Goal: Task Accomplishment & Management: Manage account settings

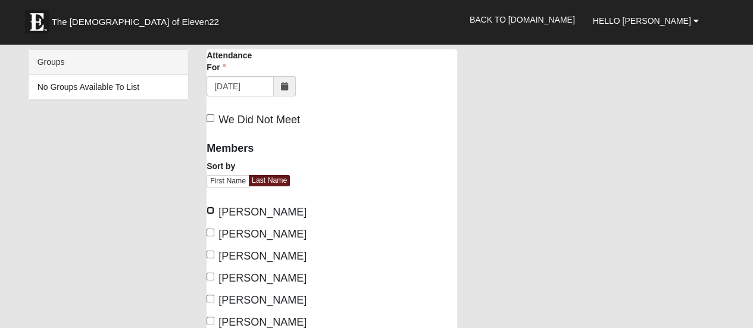
click at [207, 208] on input "Atchison, Kathy" at bounding box center [211, 211] width 8 height 8
checkbox input "true"
click at [210, 232] on input "Atchison, Noland" at bounding box center [211, 233] width 8 height 8
checkbox input "true"
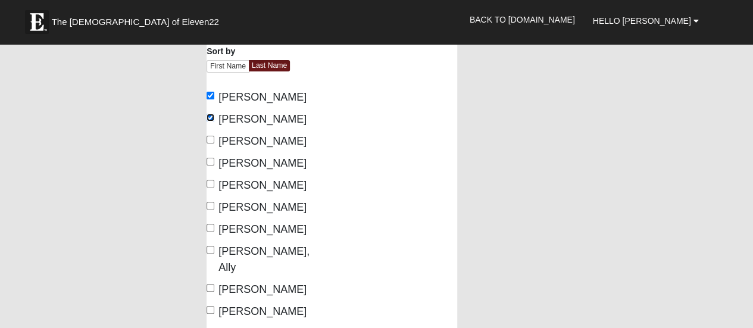
scroll to position [119, 0]
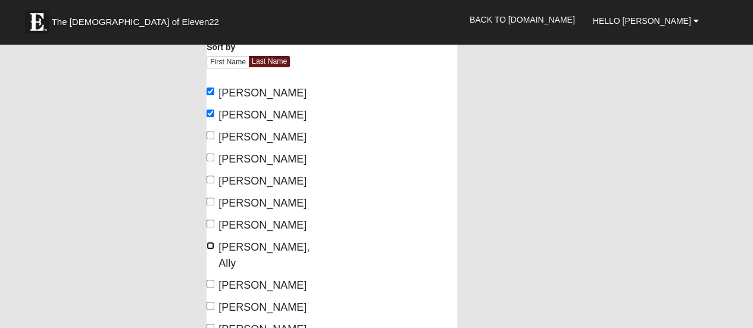
click at [207, 244] on input "[PERSON_NAME], Ally" at bounding box center [211, 246] width 8 height 8
checkbox input "true"
click at [210, 280] on input "[PERSON_NAME]" at bounding box center [211, 284] width 8 height 8
checkbox input "true"
click at [213, 302] on input "[PERSON_NAME]" at bounding box center [211, 306] width 8 height 8
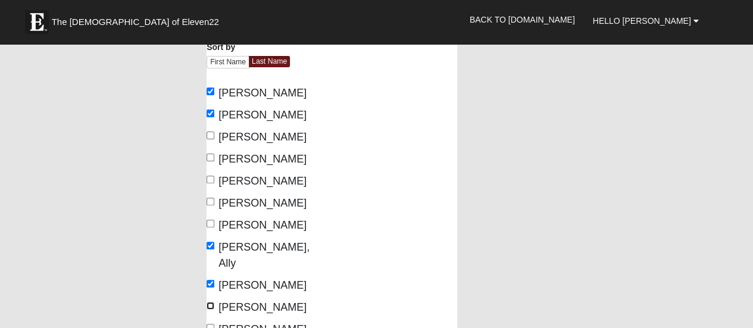
checkbox input "true"
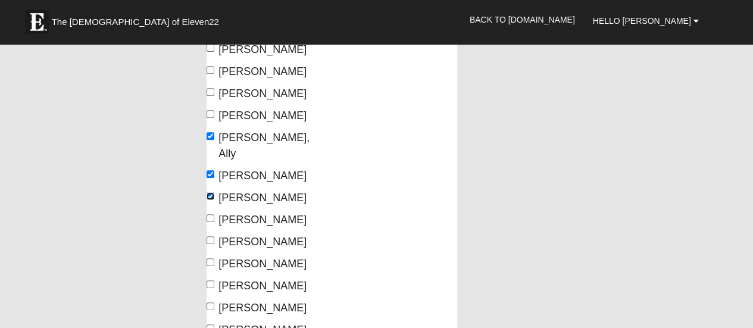
scroll to position [238, 0]
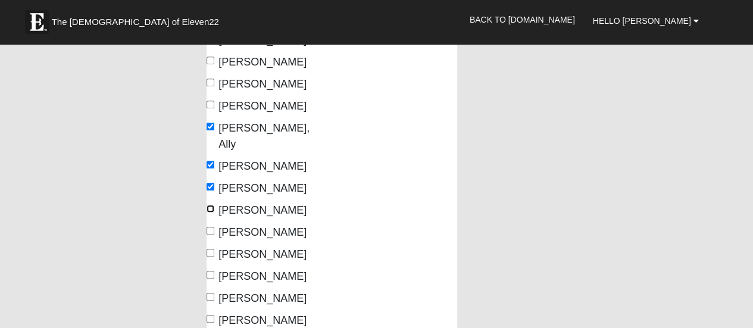
click at [211, 205] on input "[PERSON_NAME]" at bounding box center [211, 209] width 8 height 8
checkbox input "true"
click at [210, 227] on input "Thomas, Susan" at bounding box center [211, 231] width 8 height 8
checkbox input "true"
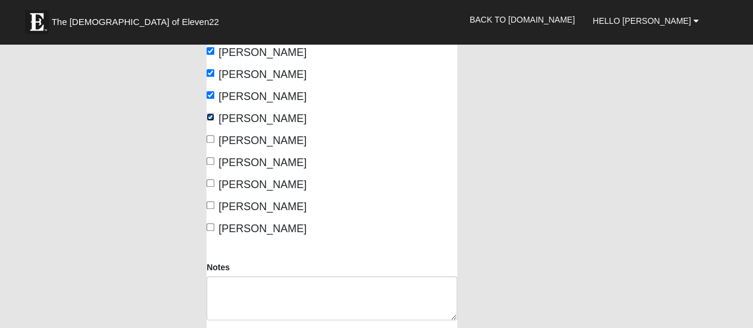
scroll to position [357, 0]
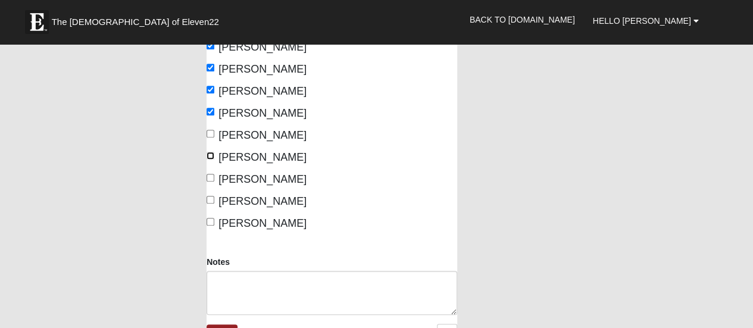
click at [212, 152] on input "Whiting, Larry" at bounding box center [211, 156] width 8 height 8
checkbox input "true"
drag, startPoint x: 210, startPoint y: 157, endPoint x: 214, endPoint y: 182, distance: 24.8
click at [210, 174] on input "Whiting, Patricia" at bounding box center [211, 178] width 8 height 8
checkbox input "true"
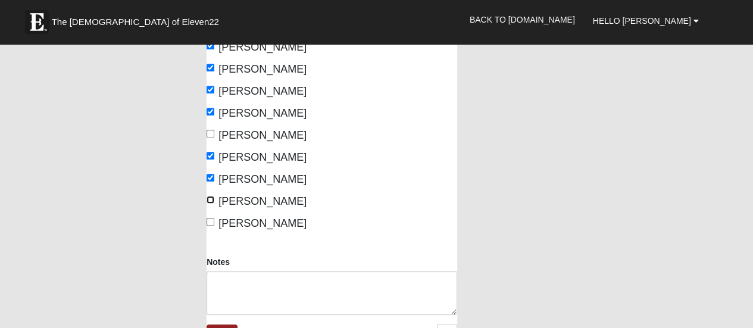
click at [211, 196] on input "[PERSON_NAME]" at bounding box center [211, 200] width 8 height 8
checkbox input "true"
click at [210, 218] on input "[PERSON_NAME]" at bounding box center [211, 222] width 8 height 8
checkbox input "true"
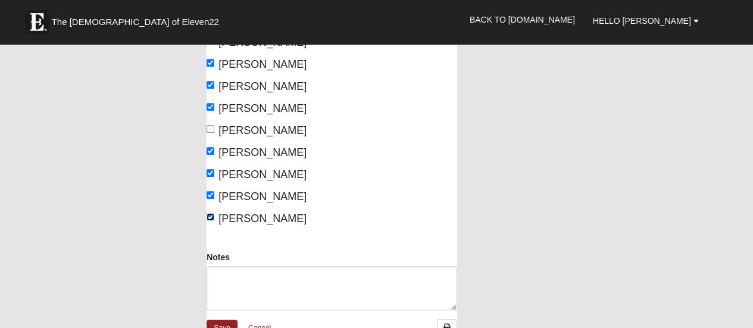
scroll to position [417, 0]
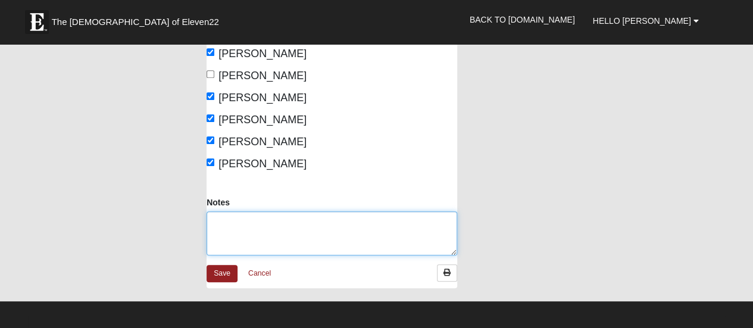
click at [220, 211] on textarea "Notes" at bounding box center [332, 233] width 251 height 44
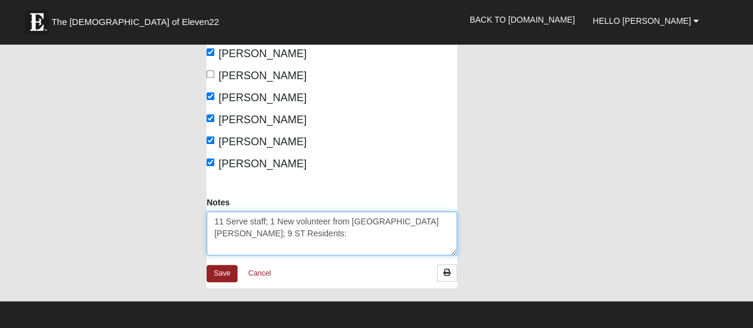
click at [310, 217] on textarea "11 Serve staff; 1 New volunteer from Orange Park, Larry Ripper; 9 ST Residents:" at bounding box center [332, 233] width 251 height 44
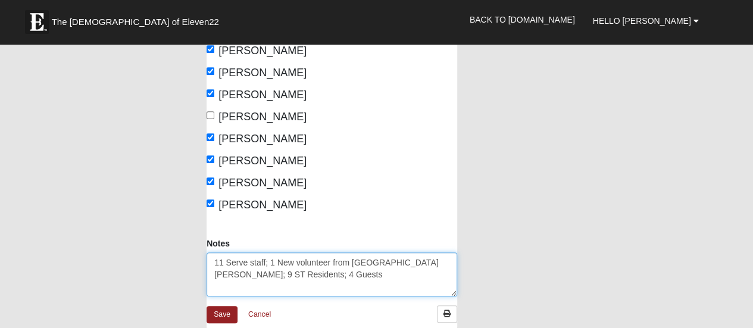
scroll to position [357, 0]
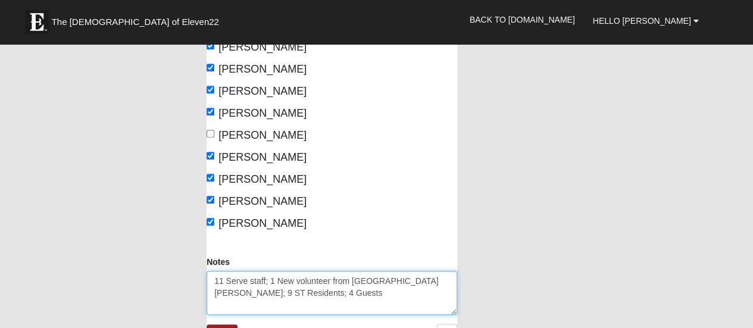
click at [225, 271] on textarea "11 Serve staff; 1 New volunteer from Orange Park, Larry Ripper; 9 ST Residents;…" at bounding box center [332, 293] width 251 height 44
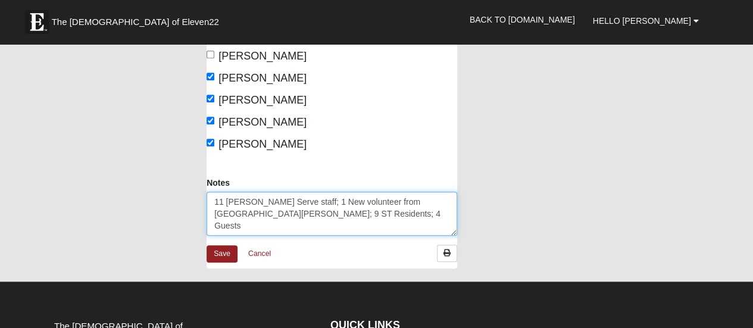
scroll to position [417, 0]
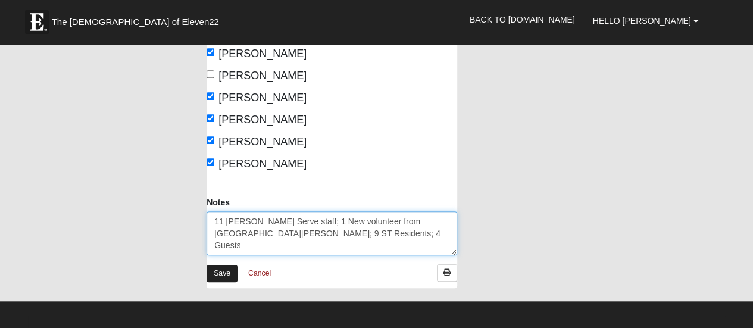
type textarea "11 SAM Serve staff; 1 New volunteer from Orange Park, Larry Ripper; 9 ST Reside…"
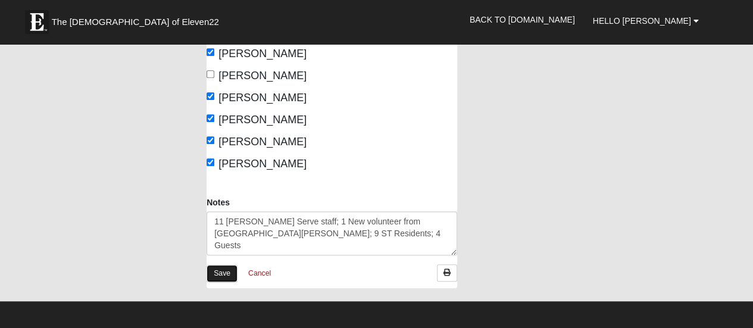
click at [224, 265] on link "Save" at bounding box center [222, 273] width 31 height 17
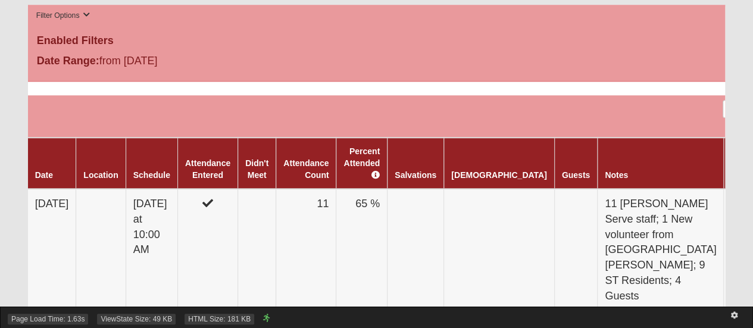
scroll to position [476, 0]
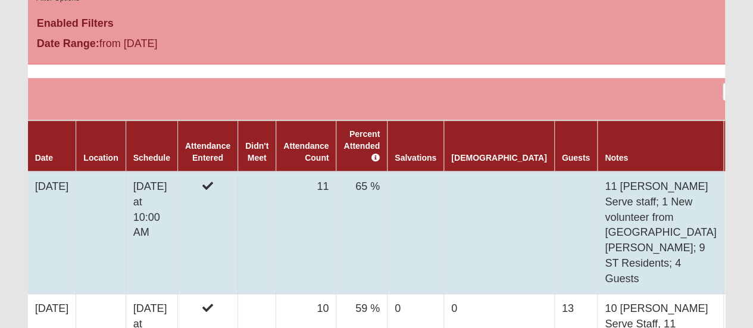
click at [555, 172] on td at bounding box center [576, 233] width 43 height 122
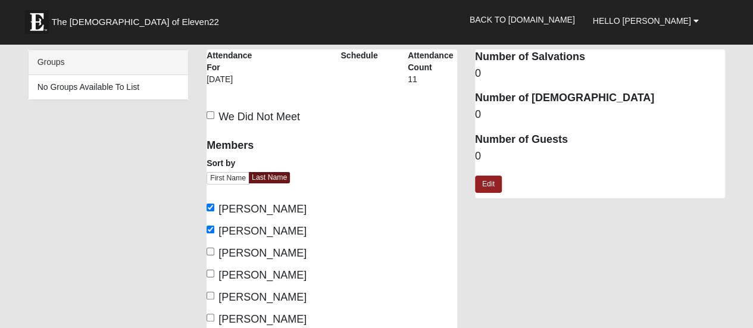
click at [480, 147] on dl "Number of Salvations 0 Number of Baptisms 0 Number of Guests 0" at bounding box center [600, 106] width 251 height 114
click at [480, 155] on dd "0" at bounding box center [600, 156] width 251 height 15
click at [495, 188] on link "Edit" at bounding box center [488, 184] width 27 height 17
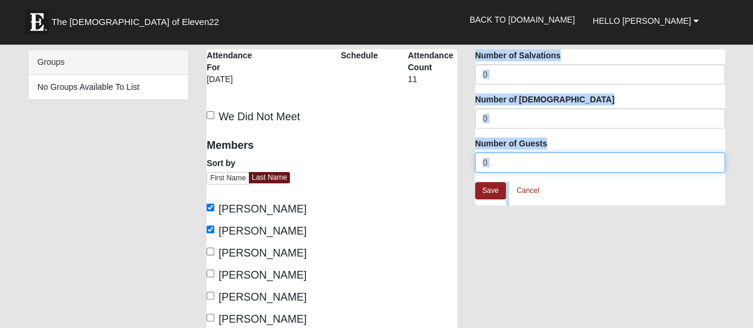
click at [497, 161] on input "0" at bounding box center [600, 162] width 251 height 20
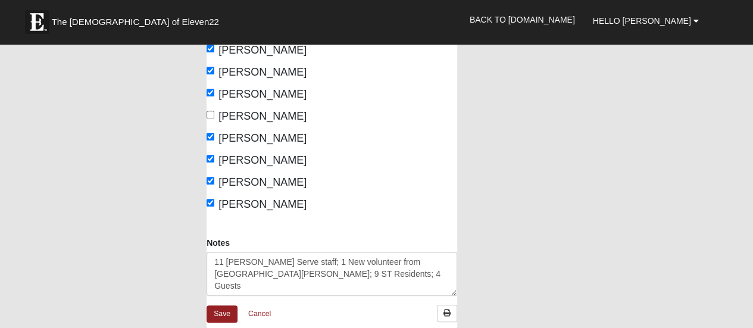
scroll to position [357, 0]
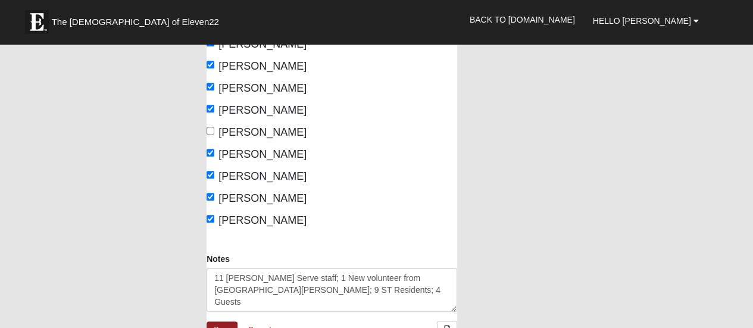
type input "13"
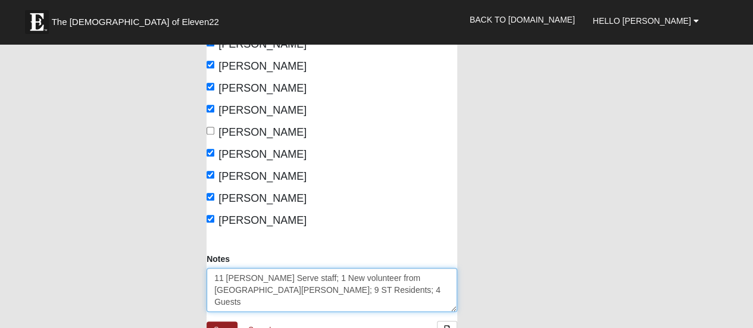
click at [310, 273] on textarea "11 SAM Serve staff; 1 New volunteer from Orange Park, Larry Ripper; 9 ST Reside…" at bounding box center [332, 290] width 251 height 44
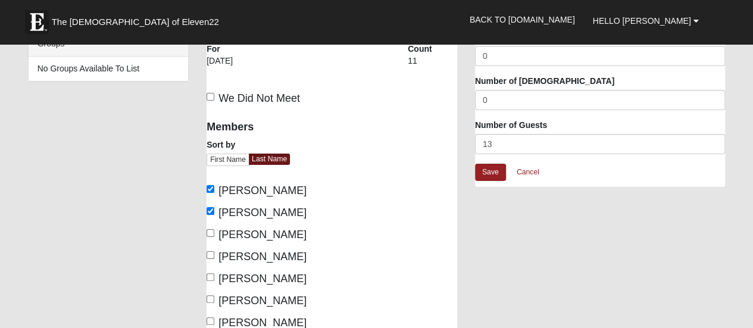
scroll to position [0, 0]
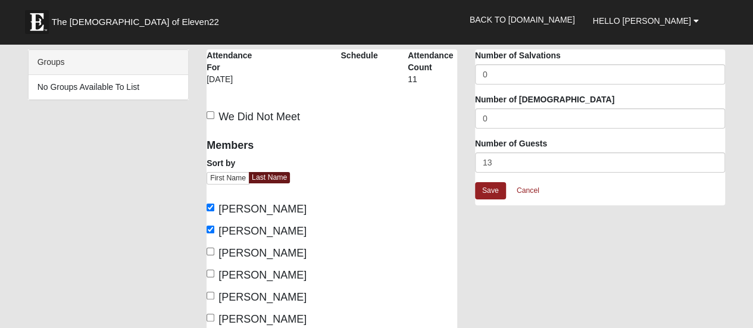
type textarea "11 SAM Serve staff; 1 New volunteer from Orange Park, Larry Ripper; 9 ST Reside…"
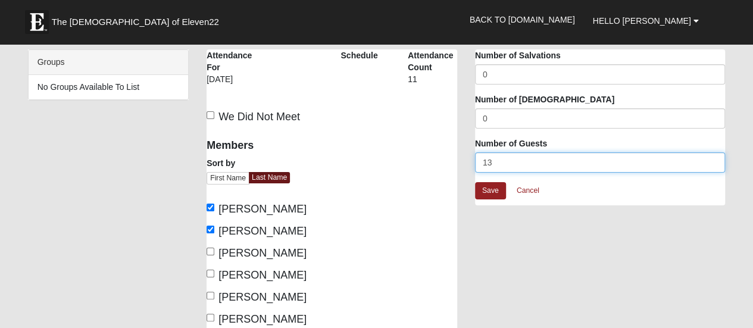
click at [494, 163] on input "13" at bounding box center [600, 162] width 251 height 20
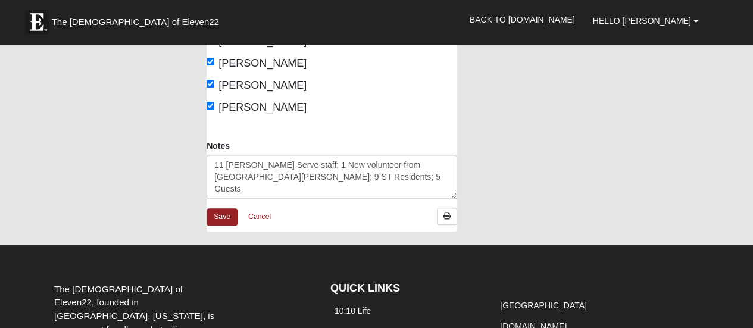
scroll to position [476, 0]
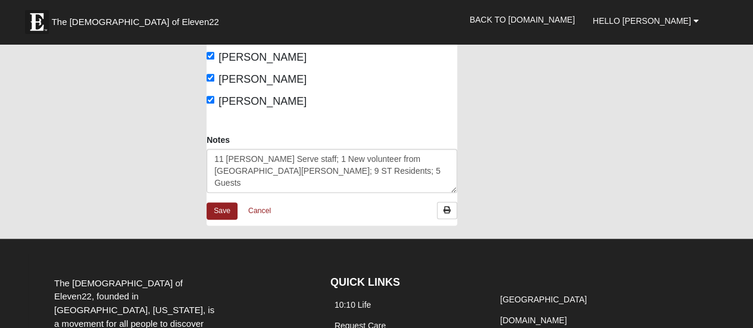
type input "14"
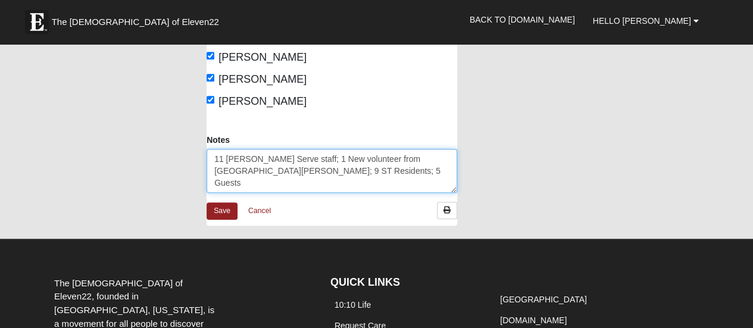
drag, startPoint x: 243, startPoint y: 154, endPoint x: 303, endPoint y: 151, distance: 60.2
click at [303, 151] on textarea "11 SAM Serve staff; 1 New volunteer from Orange Park, Larry Ripper; 9 ST Reside…" at bounding box center [332, 171] width 251 height 44
drag, startPoint x: 304, startPoint y: 151, endPoint x: 245, endPoint y: 155, distance: 58.6
click at [243, 154] on textarea "11 SAM Serve staff; 1 New volunteer from Orange Park, Larry Ripper; 9 ST Reside…" at bounding box center [332, 171] width 251 height 44
drag, startPoint x: 301, startPoint y: 154, endPoint x: 244, endPoint y: 155, distance: 56.6
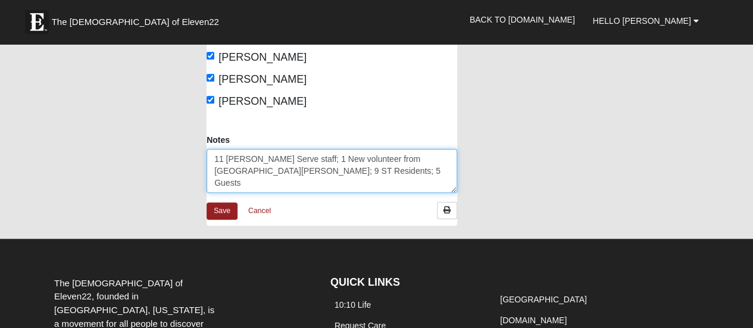
click at [244, 155] on textarea "11 SAM Serve staff; 1 New volunteer from Orange Park, Larry Ripper; 9 ST Reside…" at bounding box center [332, 171] width 251 height 44
click at [289, 149] on textarea "11 SAM Serve staff; 1 New volunteer from Orange Park, Larry Ripper; 9 ST Reside…" at bounding box center [332, 171] width 251 height 44
paste textarea "9 ST Residents"
click at [286, 149] on textarea "11 SAM Serve staff; 1 New volunteer from Orange Park, Larry Ripper; 9 ST Reside…" at bounding box center [332, 171] width 251 height 44
click at [287, 149] on textarea "11 SAM Serve staff; 1 New volunteer from Orange Park, Larry Ripper; 9 ST Reside…" at bounding box center [332, 171] width 251 height 44
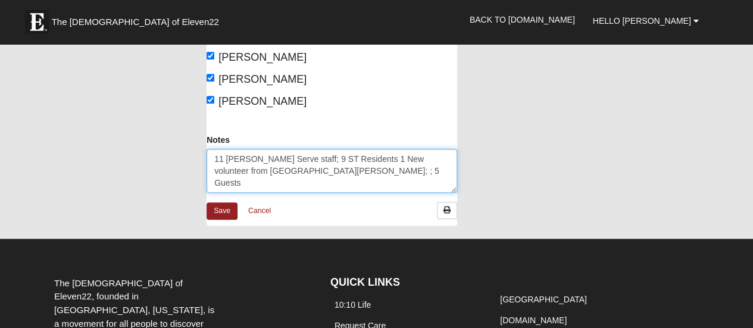
click at [349, 149] on textarea "11 SAM Serve staff; 1 New volunteer from Orange Park, Larry Ripper; 9 ST Reside…" at bounding box center [332, 171] width 251 height 44
click at [412, 156] on textarea "11 SAM Serve staff; 1 New volunteer from Orange Park, Larry Ripper; 9 ST Reside…" at bounding box center [332, 171] width 251 height 44
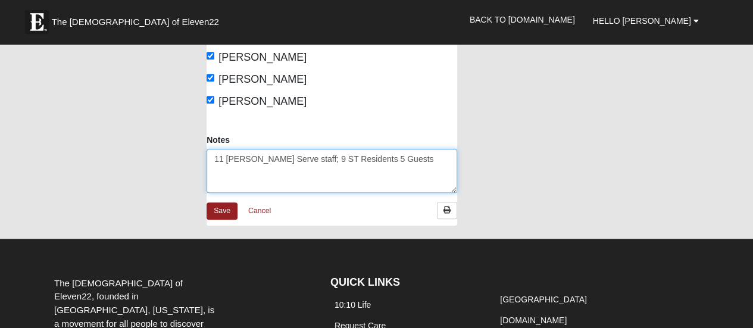
click at [346, 149] on textarea "11 SAM Serve staff; 1 New volunteer from Orange Park, Larry Ripper; 9 ST Reside…" at bounding box center [332, 171] width 251 height 44
click at [388, 149] on textarea "11 SAM Serve staff; 1 New volunteer from Orange Park, Larry Ripper; 9 ST Reside…" at bounding box center [332, 171] width 251 height 44
type textarea "11 SAM Serve staff; 9 ST Residents; 5 Guests"
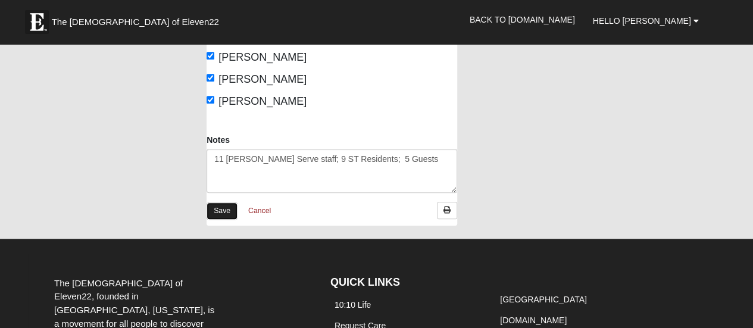
click at [221, 203] on link "Save" at bounding box center [222, 211] width 31 height 17
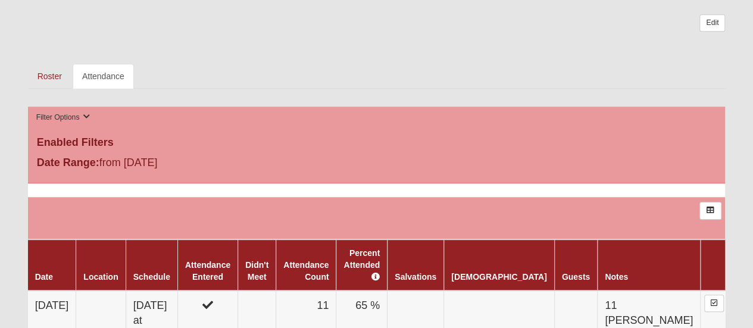
scroll to position [417, 0]
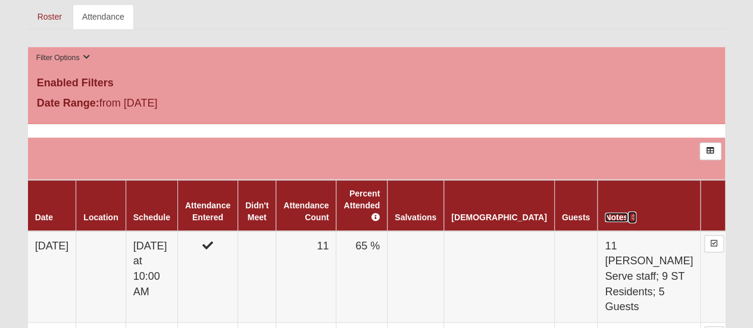
click at [609, 213] on link "Notes" at bounding box center [616, 218] width 23 height 10
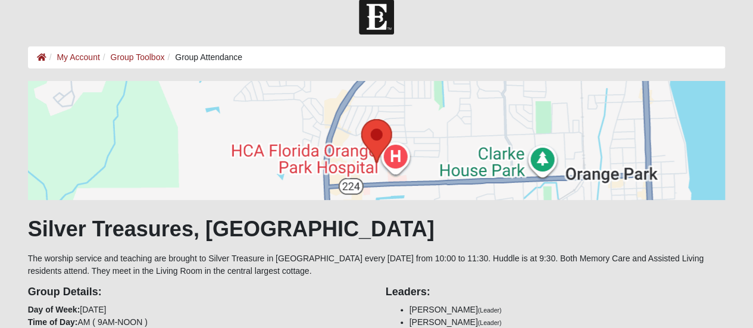
scroll to position [0, 0]
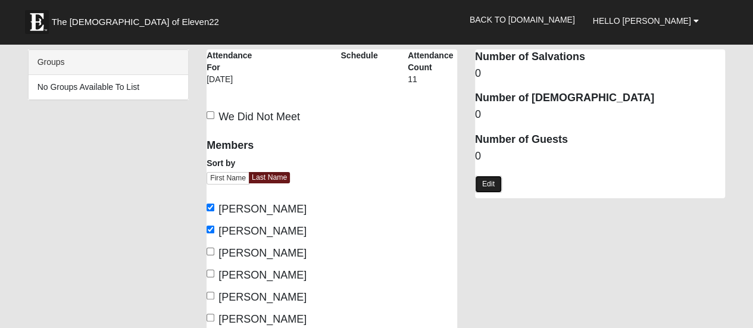
click at [482, 185] on link "Edit" at bounding box center [488, 184] width 27 height 17
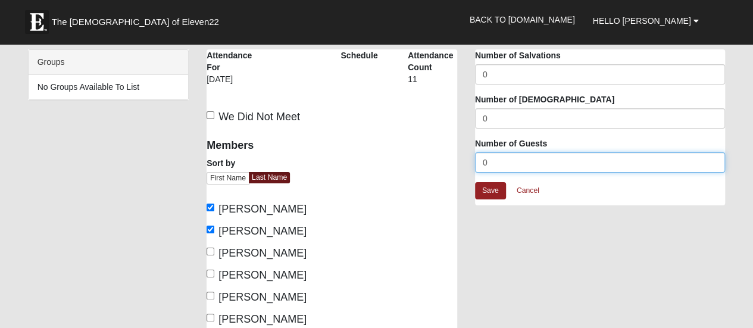
click at [494, 161] on input "0" at bounding box center [600, 162] width 251 height 20
type input "0"
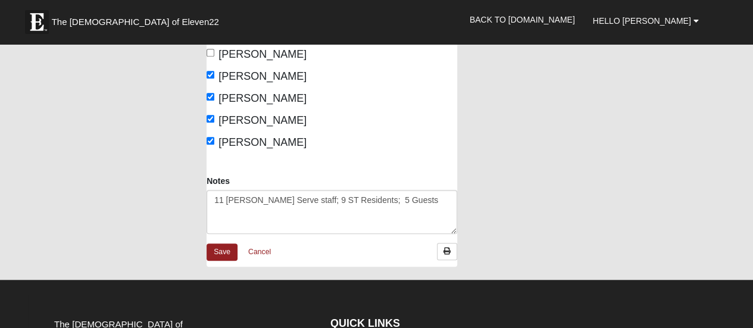
scroll to position [417, 0]
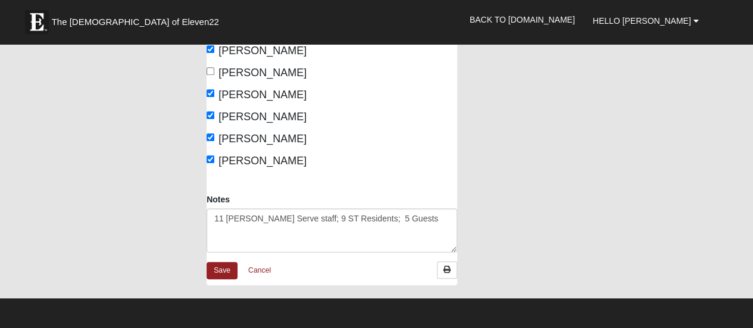
type input "14"
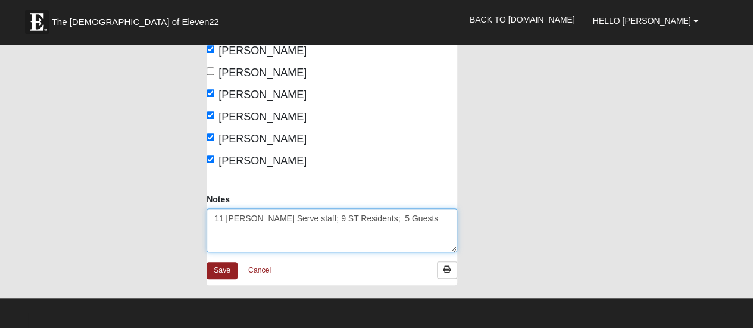
click at [387, 208] on textarea "11 [PERSON_NAME] Serve staff; 9 ST Residents; 5 Guests" at bounding box center [332, 230] width 251 height 44
type textarea "11 [PERSON_NAME] Serve staff; 9 ST Residents; 5 Guests (1 family member, 3 staf…"
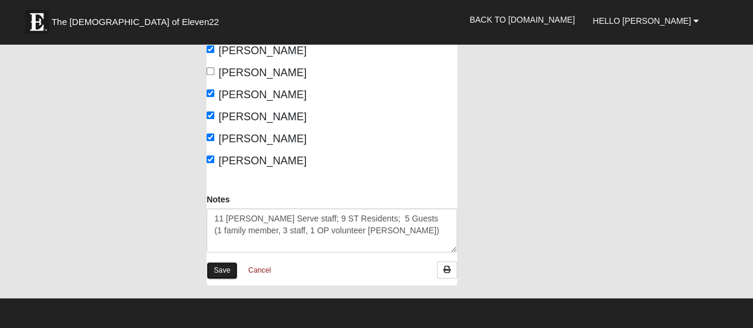
click at [219, 262] on link "Save" at bounding box center [222, 270] width 31 height 17
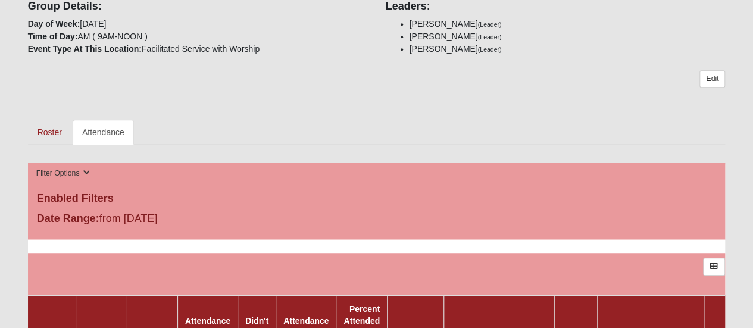
scroll to position [298, 0]
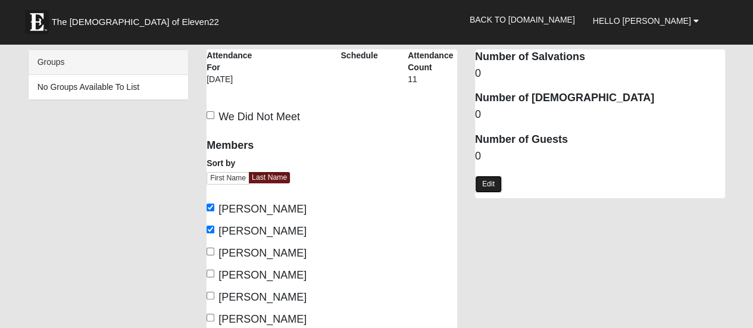
click at [489, 182] on link "Edit" at bounding box center [488, 184] width 27 height 17
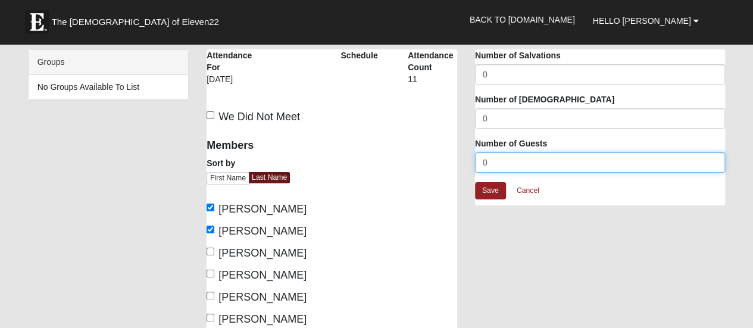
click at [491, 164] on input "0" at bounding box center [600, 162] width 251 height 20
type input "14"
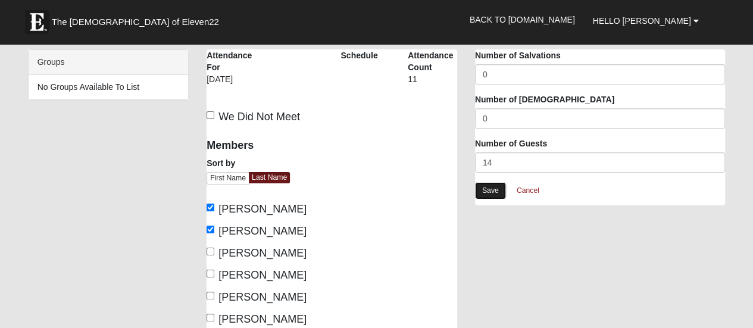
click at [490, 189] on link "Save" at bounding box center [490, 190] width 31 height 17
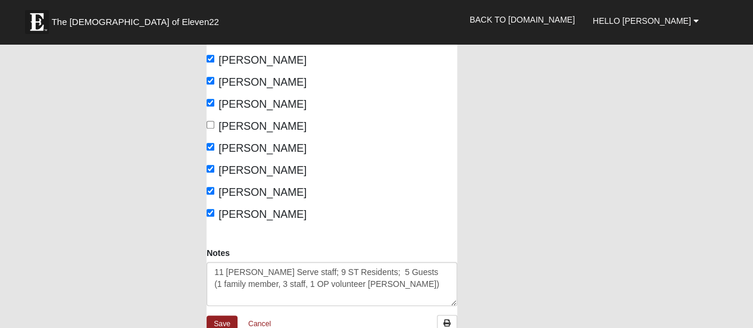
scroll to position [476, 0]
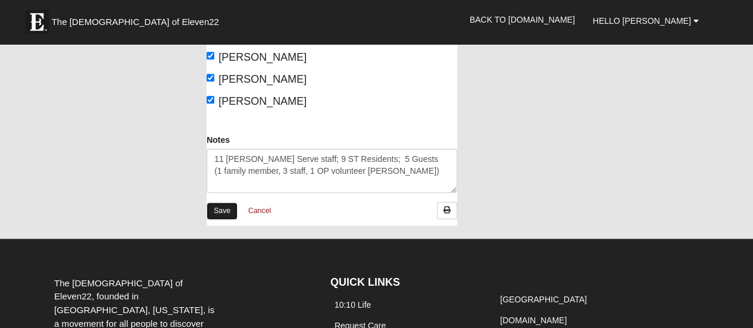
click at [214, 203] on link "Save" at bounding box center [222, 211] width 31 height 17
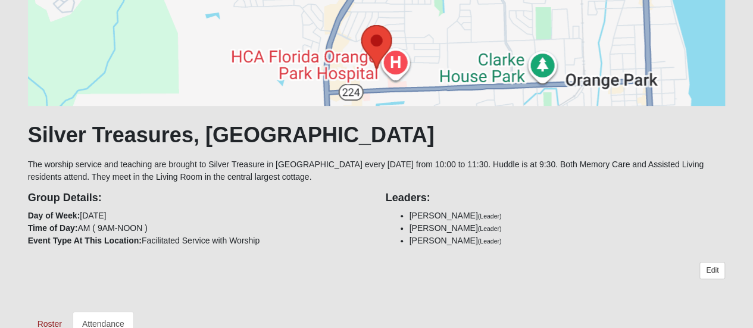
scroll to position [179, 0]
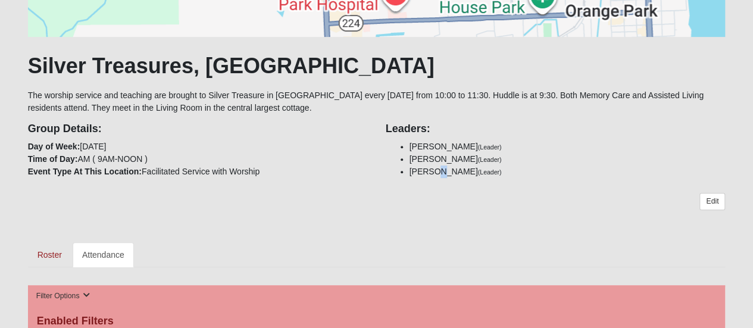
click at [422, 172] on li "[PERSON_NAME] (Leader)" at bounding box center [568, 172] width 316 height 13
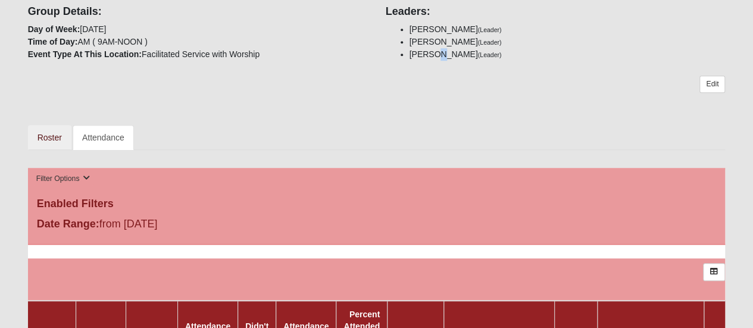
scroll to position [298, 0]
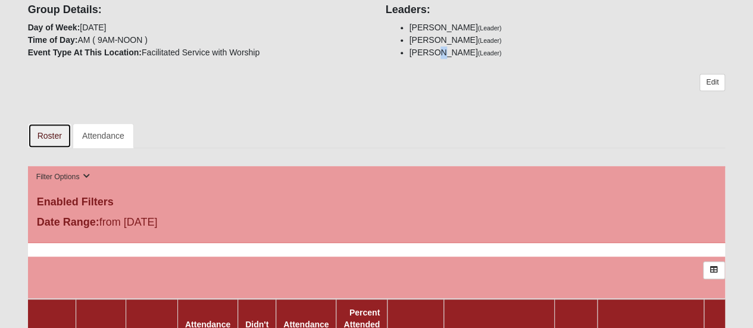
click at [47, 138] on link "Roster" at bounding box center [49, 135] width 43 height 25
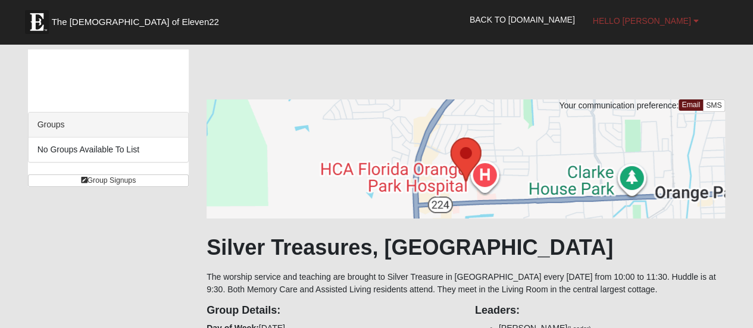
click at [698, 22] on b at bounding box center [695, 21] width 5 height 8
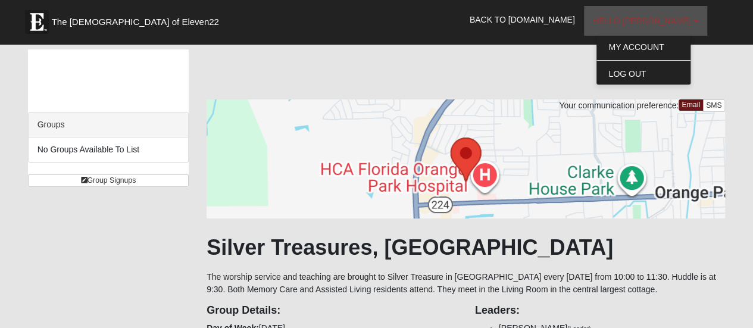
click at [698, 22] on b at bounding box center [695, 21] width 5 height 8
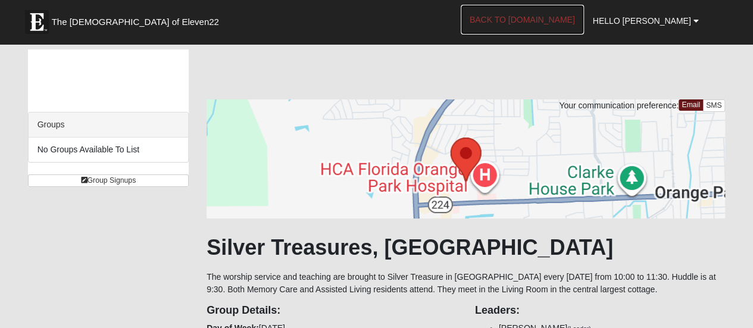
click at [556, 17] on link "Back to COE22.com" at bounding box center [522, 20] width 123 height 30
